Goal: Navigation & Orientation: Find specific page/section

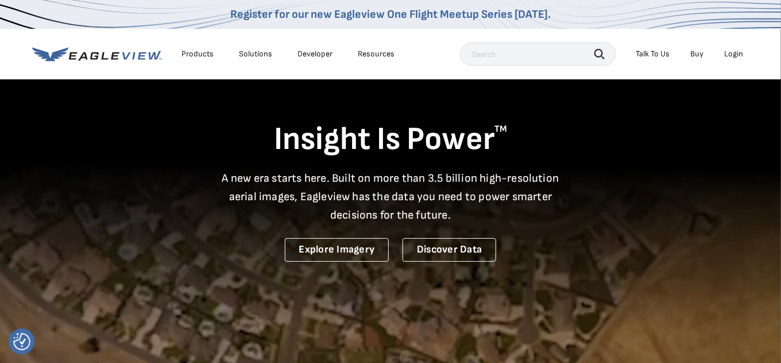
click at [730, 53] on div "Login" at bounding box center [733, 54] width 19 height 10
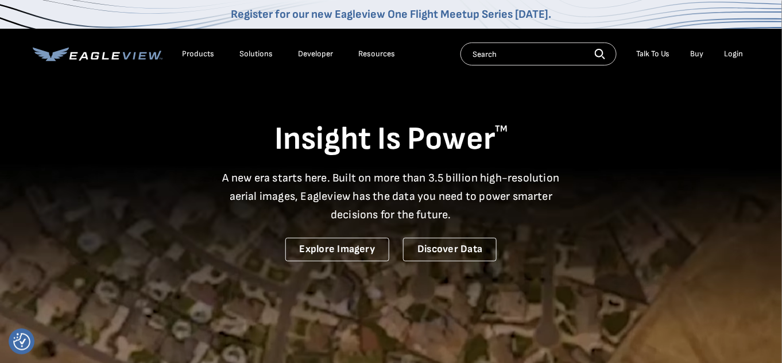
click at [731, 53] on div "Login" at bounding box center [734, 54] width 19 height 10
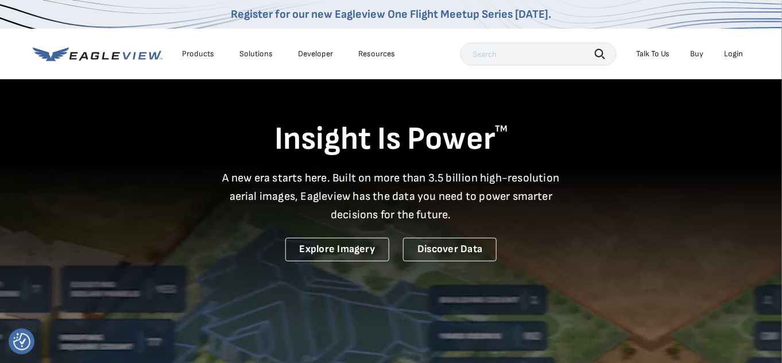
drag, startPoint x: 223, startPoint y: 271, endPoint x: 247, endPoint y: 188, distance: 86.6
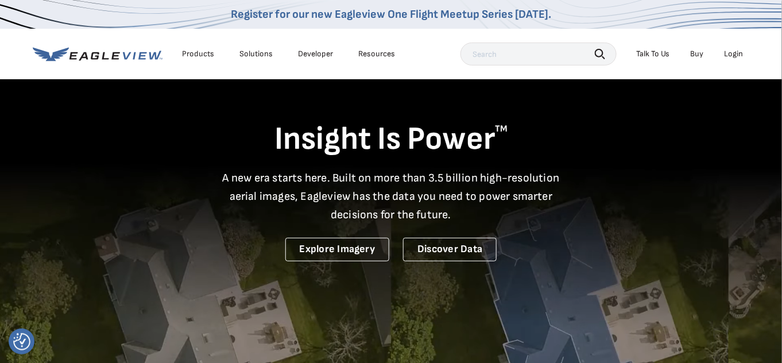
click at [223, 271] on video at bounding box center [391, 270] width 782 height 541
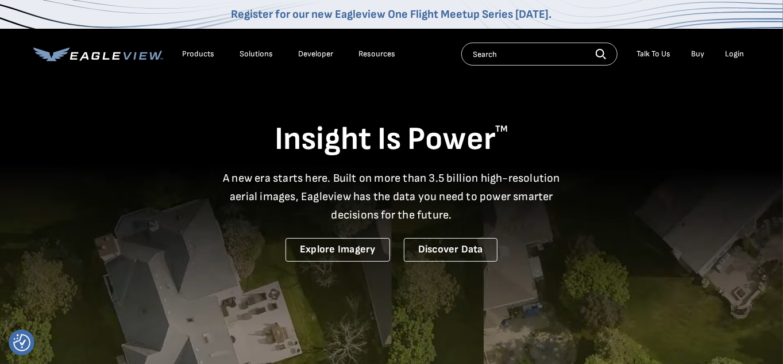
click at [742, 51] on div "Login" at bounding box center [735, 54] width 19 height 10
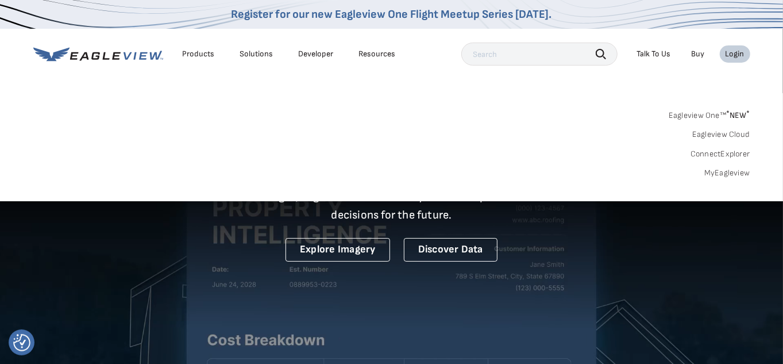
click at [735, 55] on div "Login" at bounding box center [735, 54] width 19 height 10
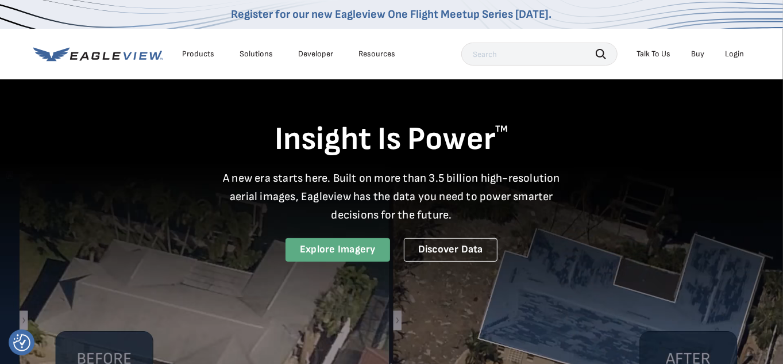
click at [348, 253] on link "Explore Imagery" at bounding box center [338, 250] width 105 height 24
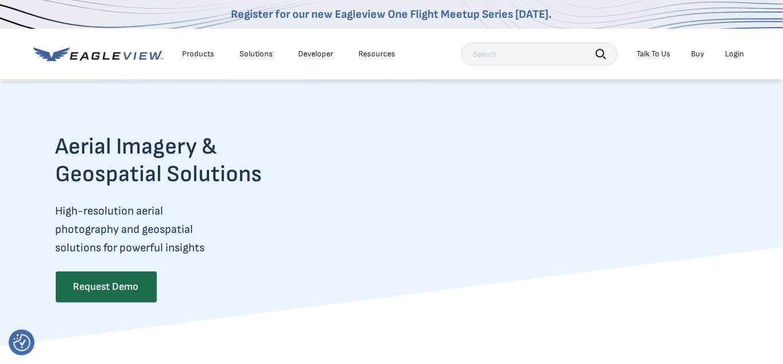
click at [740, 51] on div "Login" at bounding box center [735, 54] width 19 height 10
